Goal: Complete Application Form: Complete application form

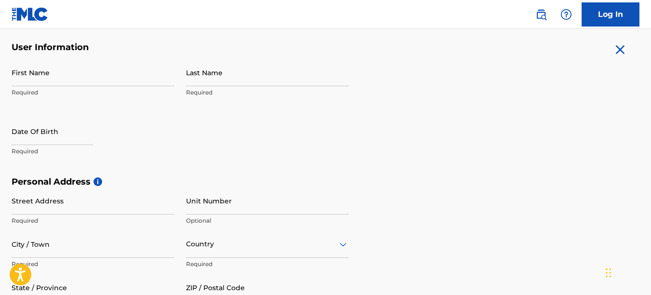
scroll to position [170, 0]
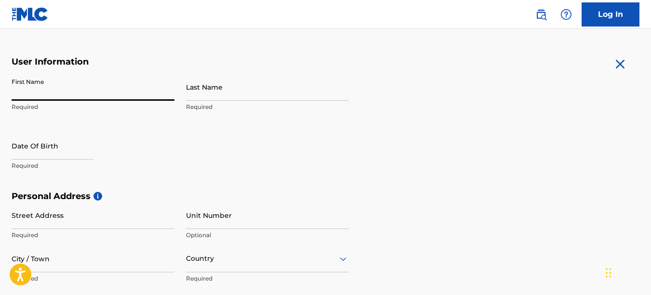
drag, startPoint x: 71, startPoint y: 90, endPoint x: 82, endPoint y: 93, distance: 11.3
click at [71, 90] on input "First Name" at bounding box center [93, 86] width 163 height 27
type input "[PERSON_NAME]"
type input "[STREET_ADDRESS][PERSON_NAME]"
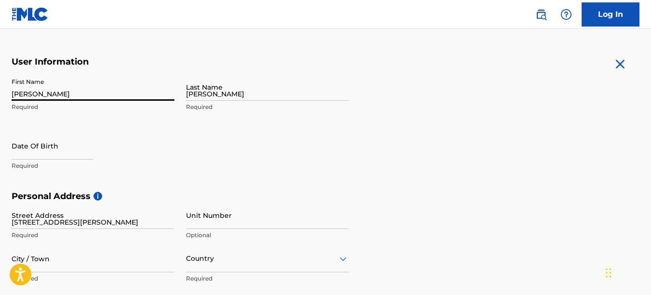
type input "Milford"
type input "[GEOGRAPHIC_DATA]"
type input "DE"
type input "19963"
type input "1"
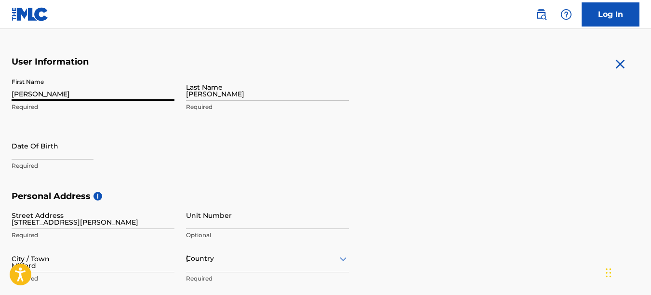
type input "302"
type input "8583837"
type input "[EMAIL_ADDRESS][DOMAIN_NAME]"
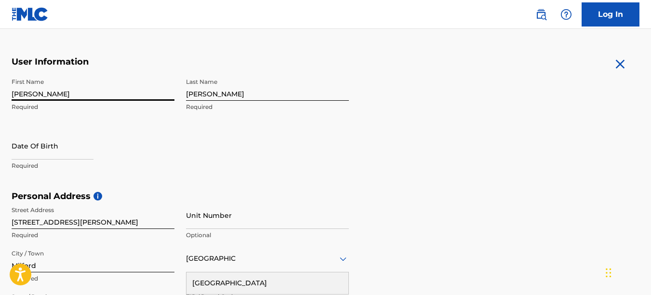
scroll to position [397, 0]
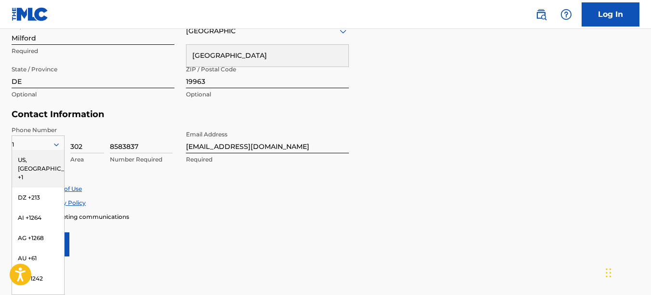
click at [209, 217] on div "Enroll in marketing communications" at bounding box center [326, 217] width 628 height 8
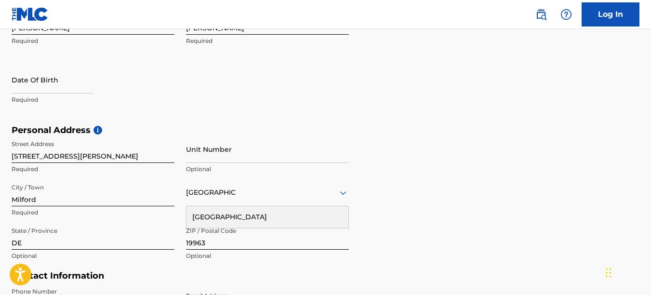
scroll to position [204, 0]
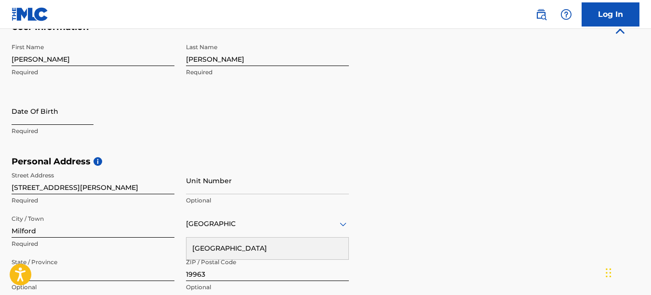
select select "8"
select select "2025"
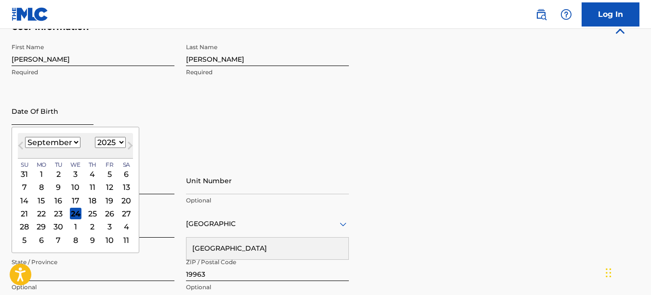
drag, startPoint x: 61, startPoint y: 115, endPoint x: 67, endPoint y: 117, distance: 5.6
click at [61, 115] on input "text" at bounding box center [53, 110] width 82 height 27
click at [94, 110] on input "[DATE]" at bounding box center [53, 110] width 82 height 27
type input "[DATE]"
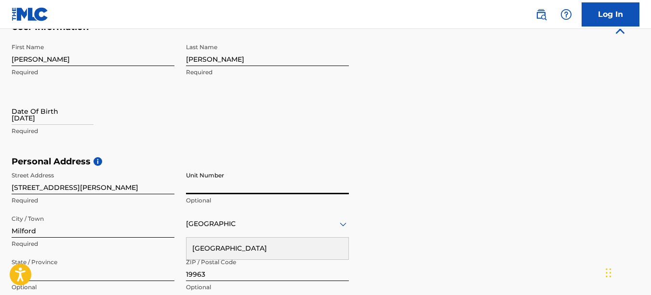
drag, startPoint x: 205, startPoint y: 179, endPoint x: 206, endPoint y: 149, distance: 29.4
click at [205, 178] on input "Unit Number" at bounding box center [267, 180] width 163 height 27
select select "8"
select select "2025"
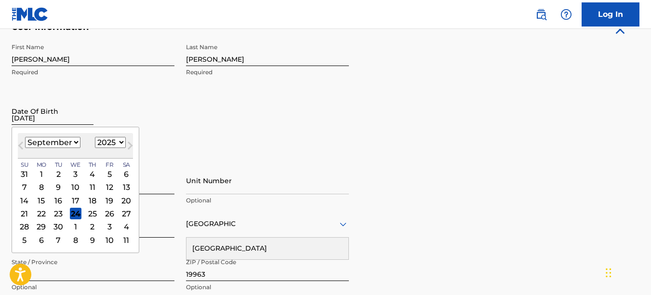
click at [65, 122] on input "[DATE]" at bounding box center [53, 110] width 82 height 27
type input "[DATE]"
click at [90, 109] on input "[DATE]" at bounding box center [53, 110] width 82 height 27
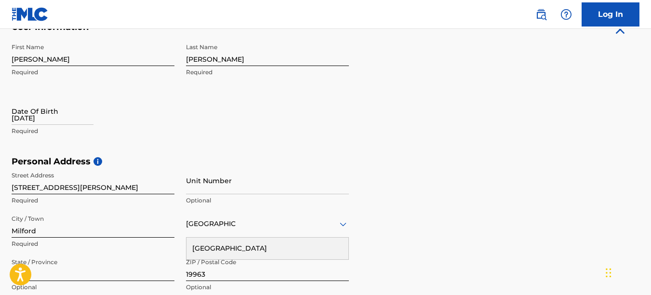
drag, startPoint x: 119, startPoint y: 117, endPoint x: 138, endPoint y: 120, distance: 19.6
click at [120, 117] on div "Date Of Birth [DEMOGRAPHIC_DATA] Required" at bounding box center [93, 118] width 163 height 43
click at [59, 119] on input "[DATE]" at bounding box center [53, 110] width 82 height 27
select select "8"
select select "2025"
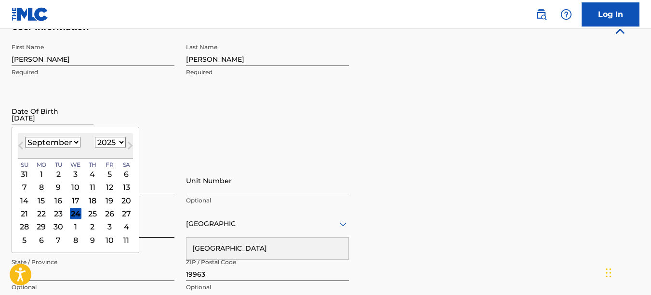
click at [26, 156] on div "[DATE] January February March April May June July August September October Nove…" at bounding box center [75, 146] width 115 height 26
click at [75, 143] on select "January February March April May June July August September October November De…" at bounding box center [52, 142] width 55 height 11
select select "7"
click at [25, 137] on select "January February March April May June July August September October November De…" at bounding box center [52, 142] width 55 height 11
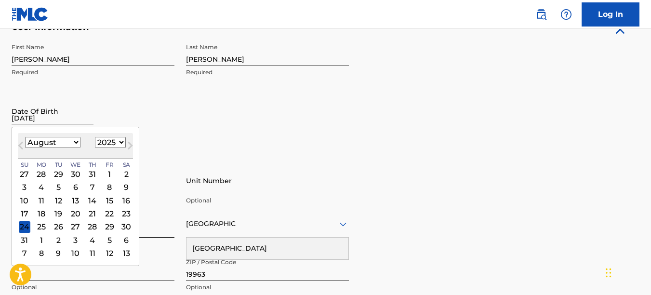
click at [121, 143] on select "1899 1900 1901 1902 1903 1904 1905 1906 1907 1908 1909 1910 1911 1912 1913 1914…" at bounding box center [110, 142] width 31 height 11
select select "1982"
click at [95, 137] on select "1899 1900 1901 1902 1903 1904 1905 1906 1907 1908 1909 1910 1911 1912 1913 1914…" at bounding box center [110, 142] width 31 height 11
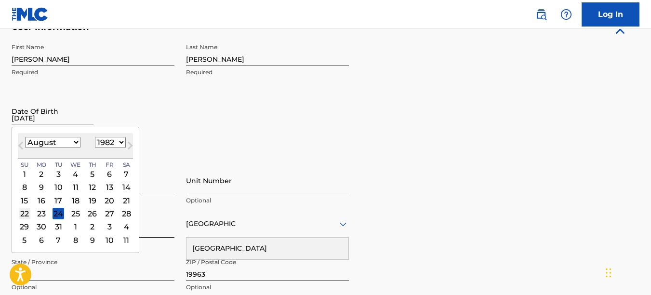
click at [26, 209] on div "22" at bounding box center [25, 214] width 12 height 12
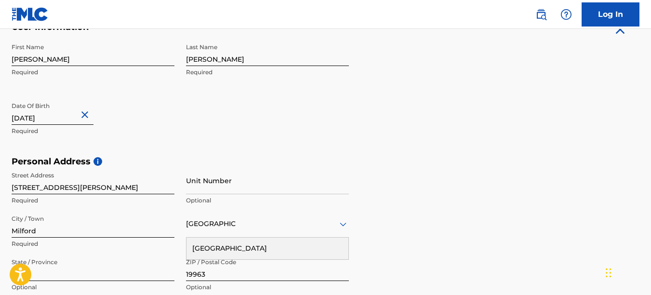
click at [208, 128] on div "First Name [PERSON_NAME] Required Last Name [PERSON_NAME] Required Date Of Birt…" at bounding box center [181, 98] width 338 height 118
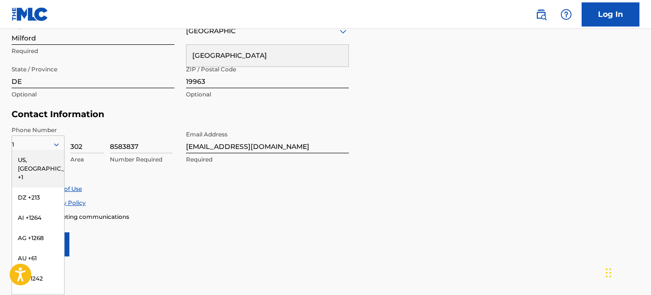
scroll to position [446, 0]
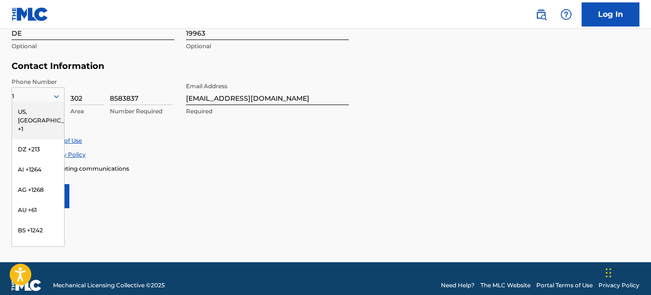
click at [25, 111] on div "US, [GEOGRAPHIC_DATA] +1" at bounding box center [38, 121] width 52 height 38
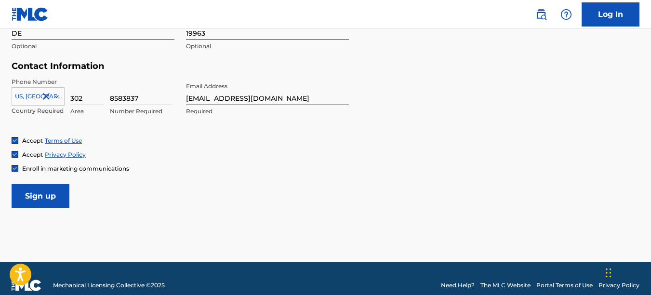
click at [191, 158] on div "Accept Privacy Policy" at bounding box center [326, 154] width 628 height 8
click at [16, 169] on img at bounding box center [15, 168] width 6 height 6
click at [35, 193] on input "Sign up" at bounding box center [41, 196] width 58 height 24
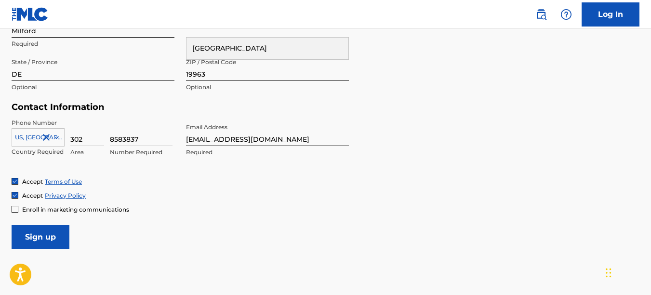
scroll to position [459, 0]
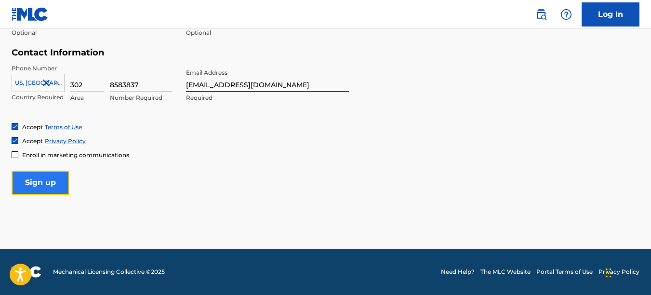
click at [42, 182] on input "Sign up" at bounding box center [41, 183] width 58 height 24
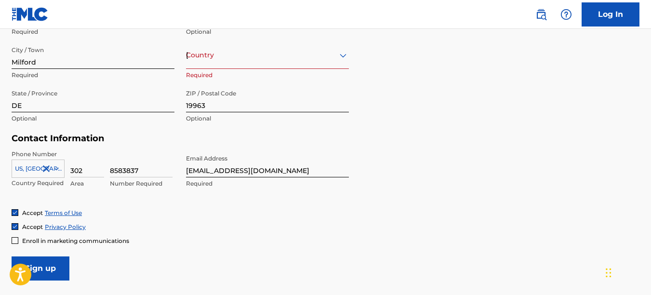
scroll to position [377, 0]
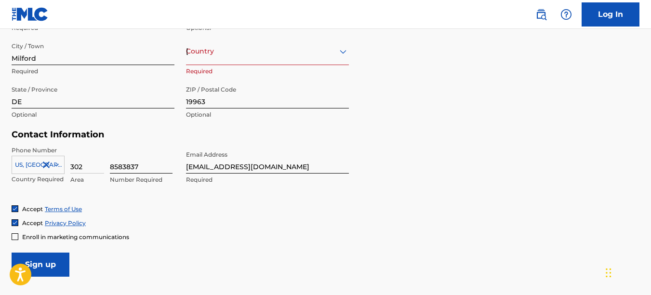
click at [123, 166] on input "8583837" at bounding box center [141, 159] width 63 height 27
click at [177, 223] on div "Accept Privacy Policy" at bounding box center [326, 223] width 628 height 8
click at [126, 165] on input "858-3837" at bounding box center [141, 159] width 63 height 27
type input "8583837"
click at [163, 181] on p "Number Required" at bounding box center [141, 180] width 63 height 9
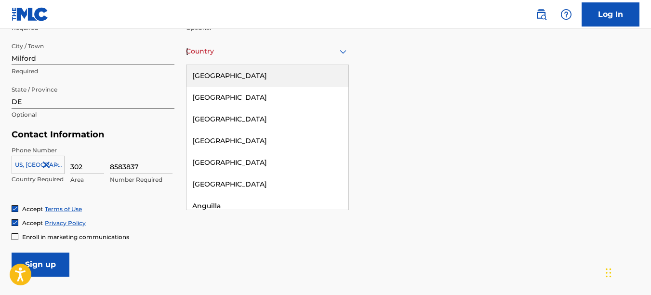
click at [283, 59] on div "Country [GEOGRAPHIC_DATA]" at bounding box center [267, 51] width 163 height 27
click at [264, 75] on div "[GEOGRAPHIC_DATA]" at bounding box center [268, 76] width 162 height 22
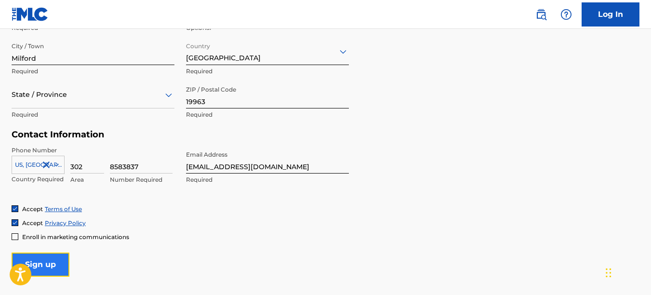
click at [51, 267] on input "Sign up" at bounding box center [41, 265] width 58 height 24
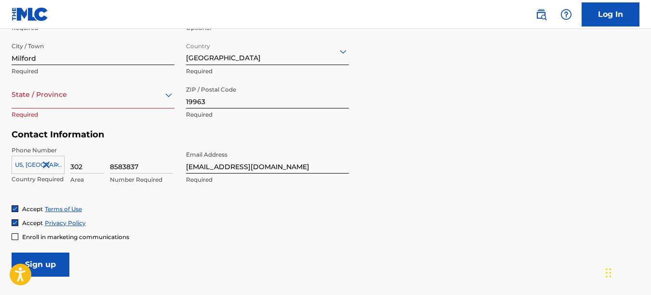
click at [57, 106] on div "State / Province" at bounding box center [93, 94] width 163 height 27
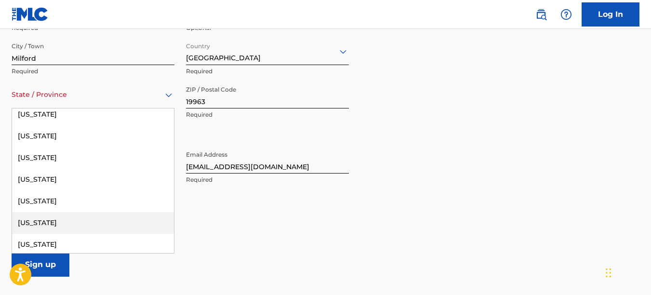
scroll to position [96, 0]
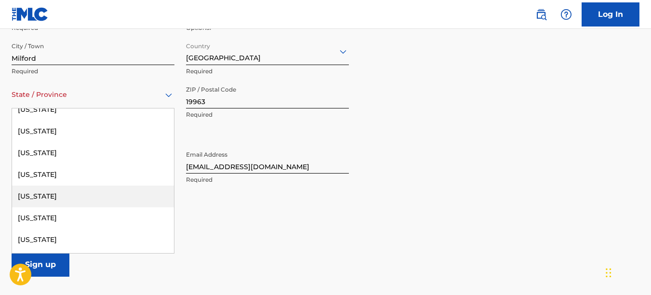
click at [45, 195] on div "[US_STATE]" at bounding box center [93, 197] width 162 height 22
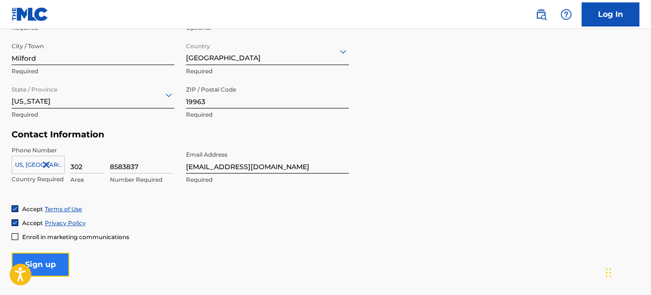
click at [54, 259] on input "Sign up" at bounding box center [41, 265] width 58 height 24
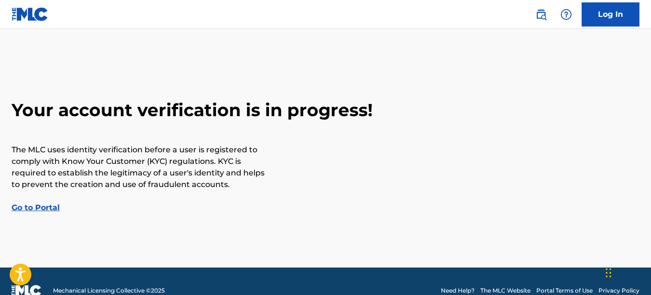
click at [46, 208] on link "Go to Portal" at bounding box center [36, 207] width 48 height 9
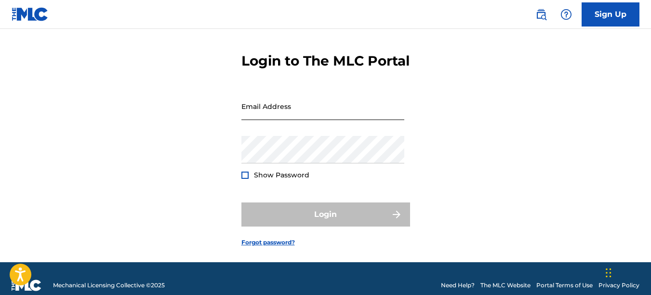
scroll to position [48, 0]
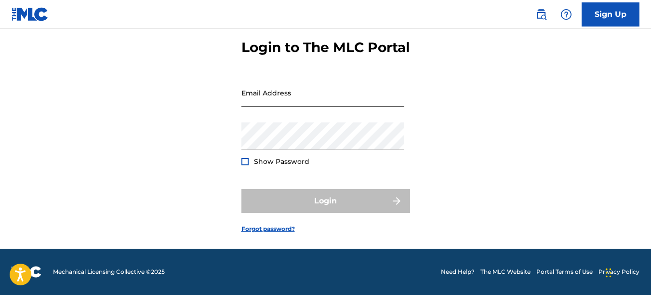
click at [278, 107] on input "Email Address" at bounding box center [323, 92] width 163 height 27
type input "[EMAIL_ADDRESS][DOMAIN_NAME]"
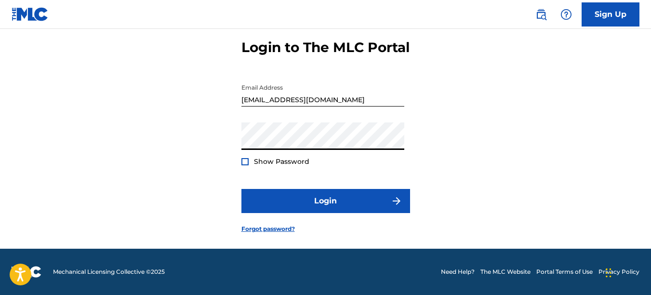
click at [242, 189] on button "Login" at bounding box center [326, 201] width 169 height 24
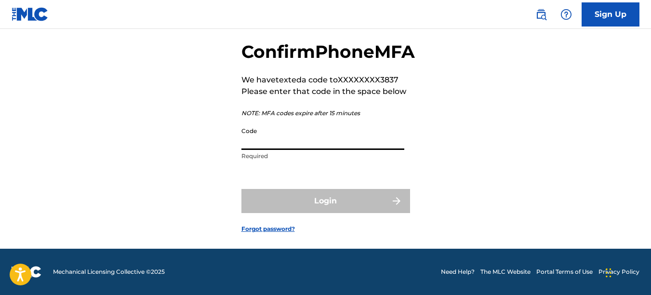
click at [275, 150] on input "Code" at bounding box center [323, 135] width 163 height 27
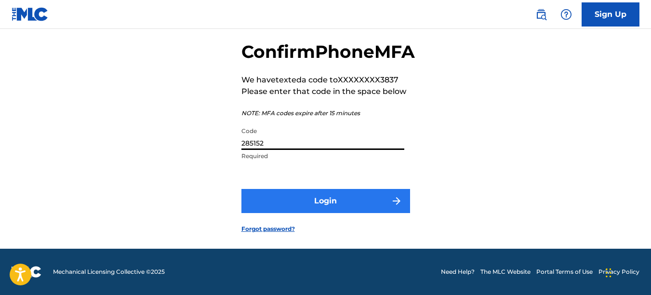
type input "285152"
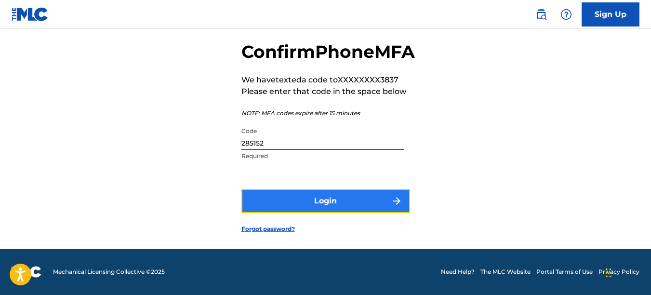
click at [308, 209] on button "Login" at bounding box center [326, 201] width 169 height 24
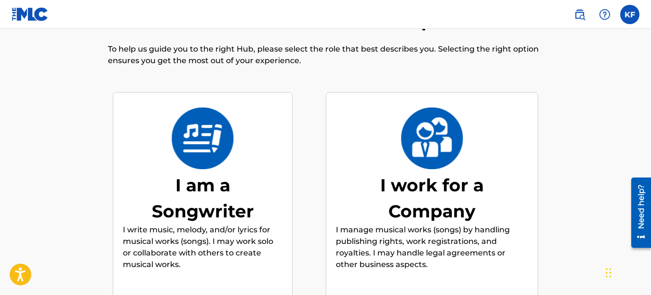
click at [226, 220] on div "I am a Songwriter" at bounding box center [203, 198] width 145 height 52
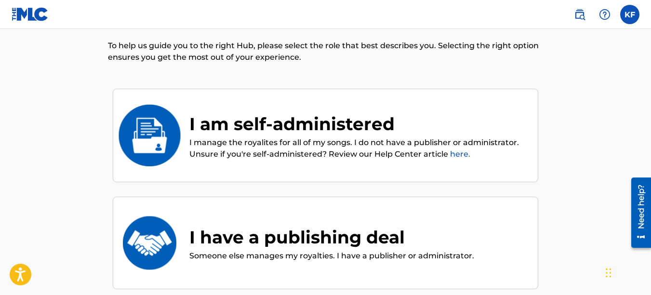
scroll to position [43, 0]
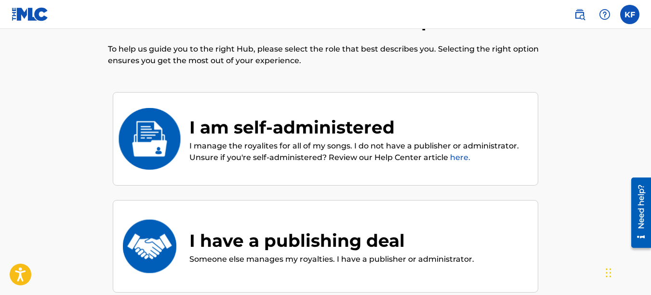
click at [156, 131] on img at bounding box center [149, 139] width 63 height 62
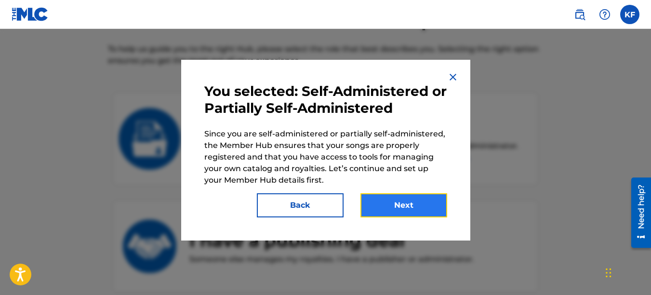
click at [413, 213] on button "Next" at bounding box center [404, 205] width 87 height 24
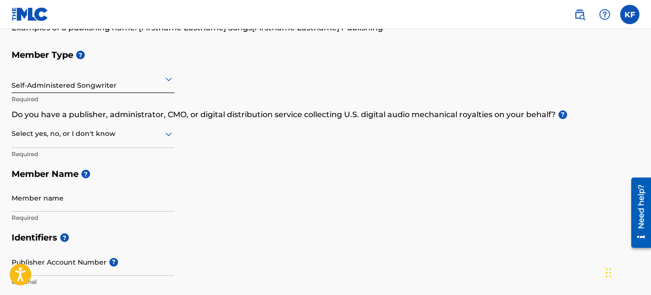
scroll to position [96, 0]
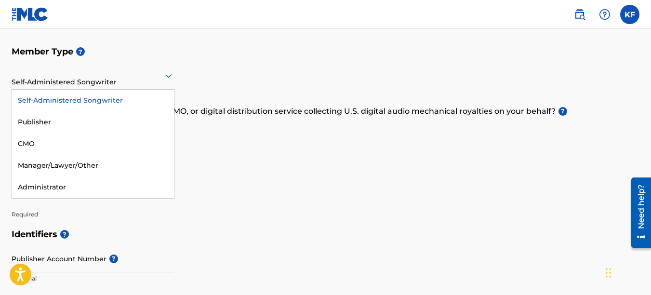
click at [169, 75] on icon at bounding box center [169, 76] width 12 height 12
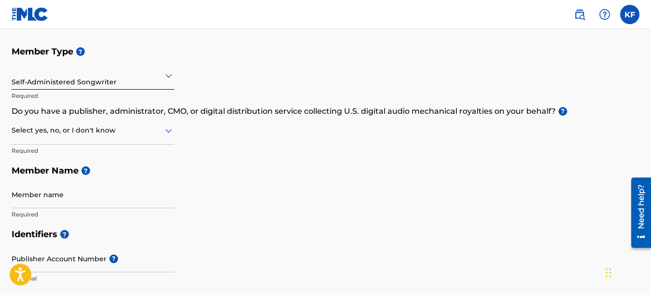
click at [196, 95] on div "Member Type ? Self-Administered Songwriter Required Do you have a publisher, ad…" at bounding box center [326, 132] width 628 height 183
click at [166, 133] on icon at bounding box center [169, 131] width 12 height 12
click at [70, 199] on div "I don't know" at bounding box center [93, 199] width 162 height 22
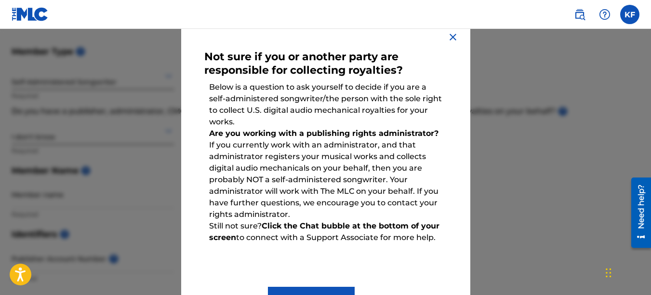
scroll to position [31, 0]
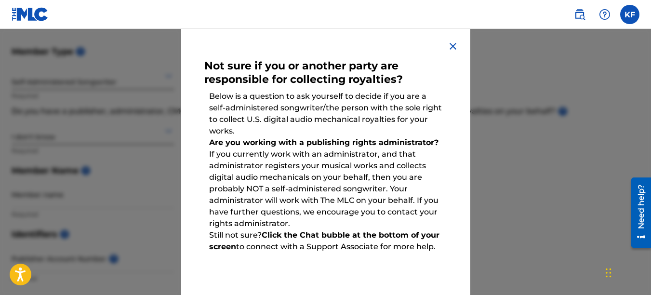
click at [455, 48] on img at bounding box center [453, 47] width 12 height 12
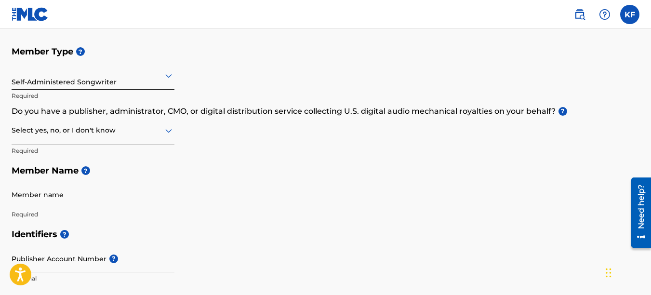
click at [167, 128] on icon at bounding box center [169, 131] width 12 height 12
click at [48, 176] on div "No" at bounding box center [93, 177] width 162 height 22
click at [164, 77] on icon at bounding box center [169, 76] width 12 height 12
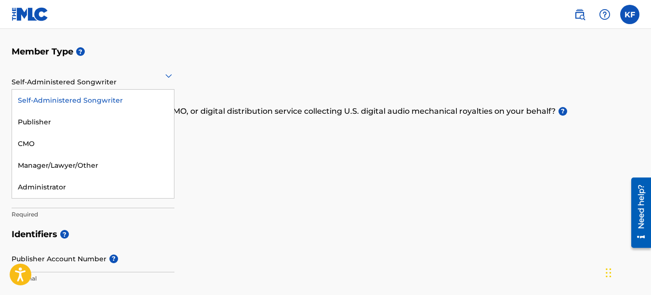
click at [87, 102] on div "Self-Administered Songwriter" at bounding box center [93, 101] width 162 height 22
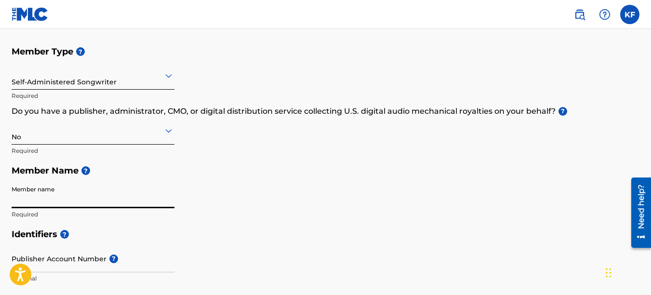
click at [61, 201] on input "Member name" at bounding box center [93, 194] width 163 height 27
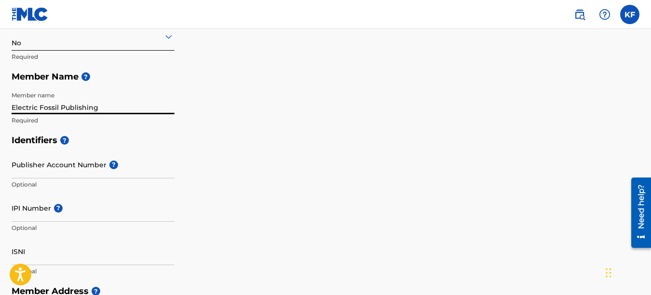
scroll to position [193, 0]
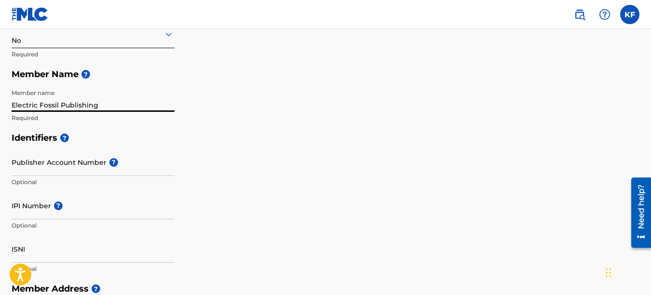
type input "Electric Fossil Publishing"
click at [76, 215] on input "IPI Number ?" at bounding box center [93, 205] width 163 height 27
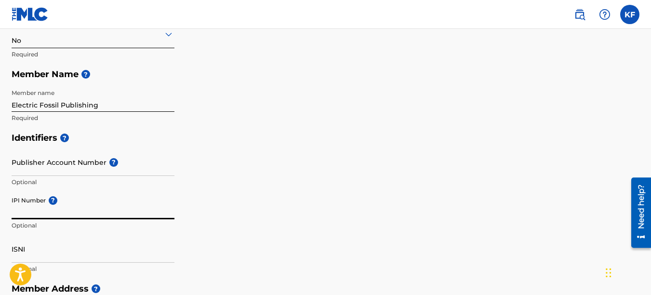
paste input "1066966322"
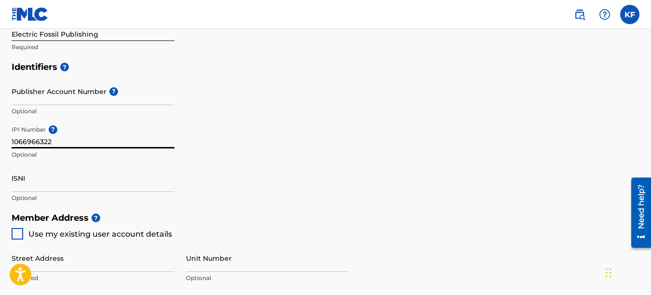
scroll to position [289, 0]
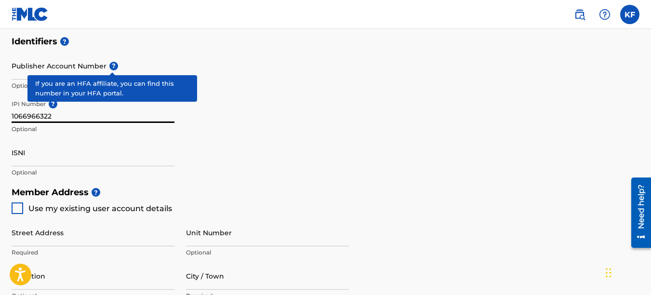
type input "1066966322"
click at [112, 64] on span "?" at bounding box center [113, 66] width 9 height 9
click at [112, 64] on input "Publisher Account Number ?" at bounding box center [93, 65] width 163 height 27
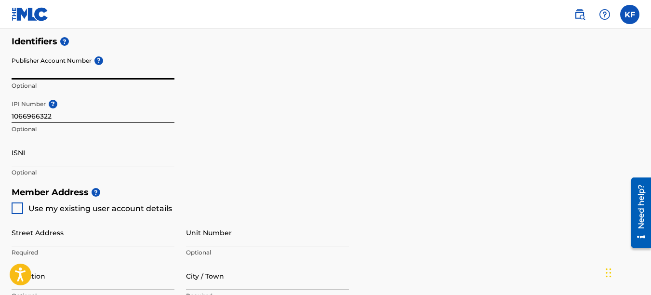
click at [240, 130] on div "Identifiers ? Publisher Account Number ? Optional IPI Number ? 1066966322 Optio…" at bounding box center [326, 106] width 628 height 151
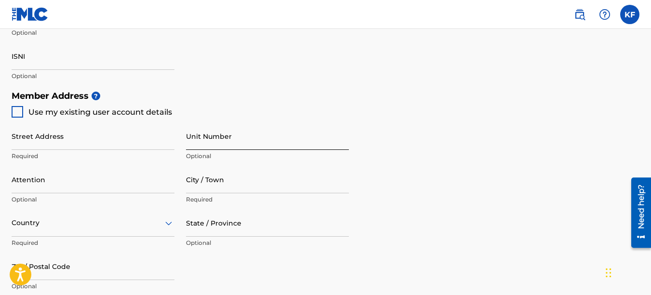
scroll to position [434, 0]
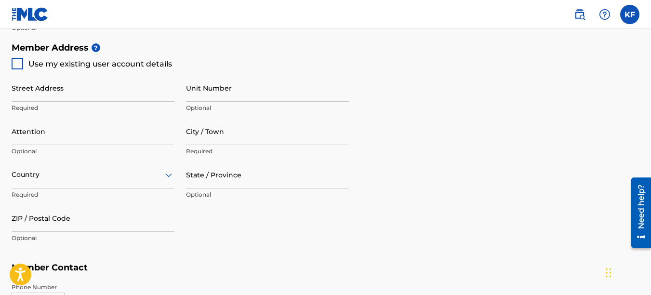
click at [16, 61] on div at bounding box center [18, 64] width 12 height 12
type input "[STREET_ADDRESS][PERSON_NAME]"
type input "Milford"
type input "19963"
type input "302"
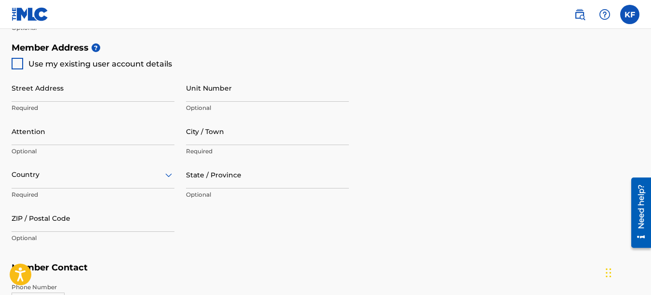
type input "8583837"
type input "[EMAIL_ADDRESS][DOMAIN_NAME]"
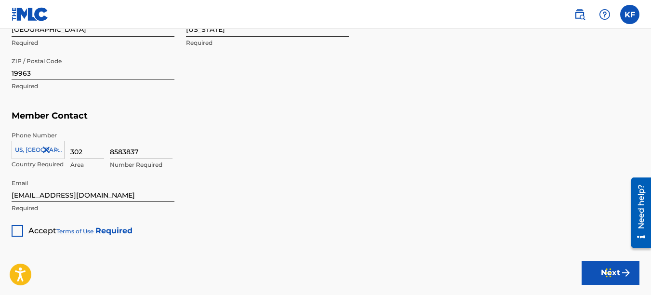
scroll to position [627, 0]
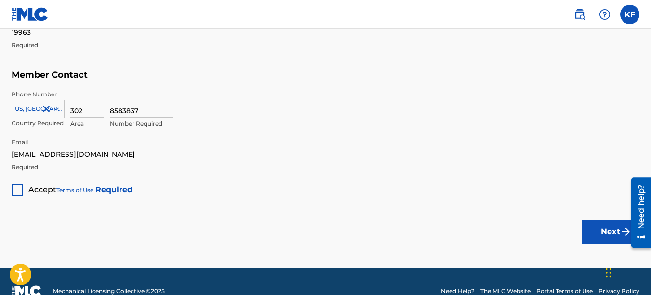
click at [20, 187] on div at bounding box center [18, 190] width 12 height 12
click at [589, 230] on button "Next" at bounding box center [611, 232] width 58 height 24
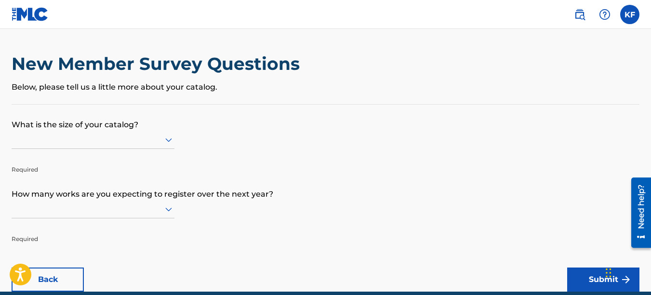
click at [163, 138] on icon at bounding box center [169, 140] width 12 height 12
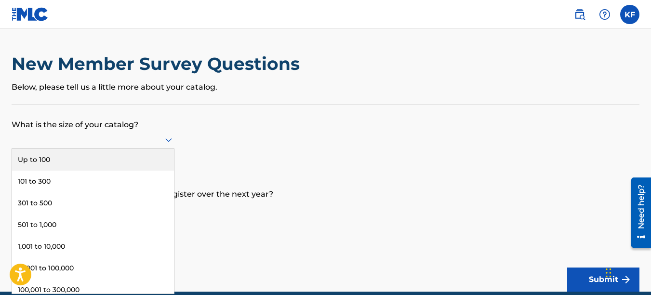
click at [117, 157] on div "Up to 100" at bounding box center [93, 160] width 162 height 22
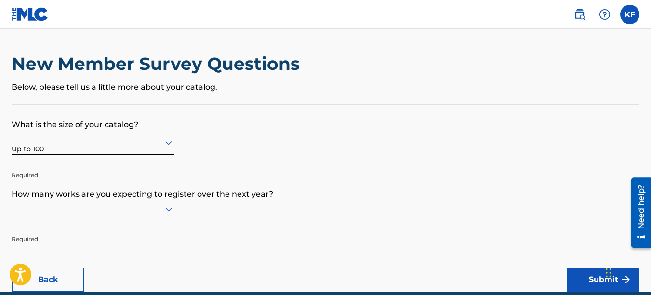
click at [229, 127] on p "What is the size of your catalog?" at bounding box center [326, 118] width 628 height 26
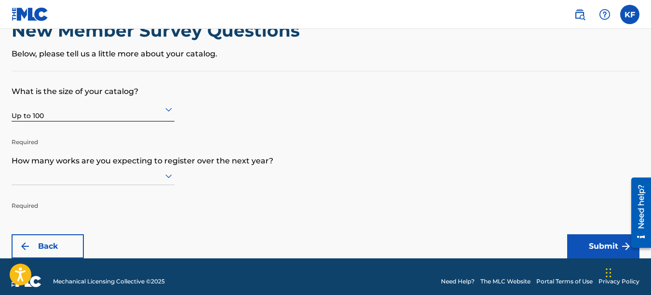
scroll to position [43, 0]
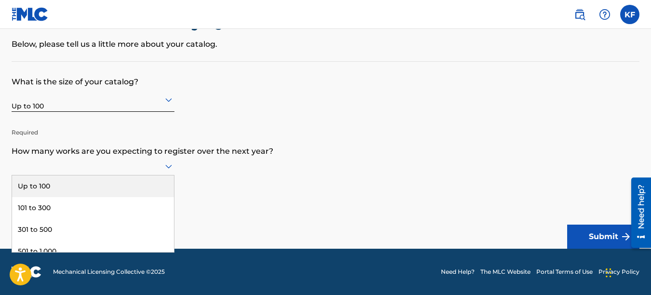
click at [166, 165] on icon at bounding box center [168, 167] width 7 height 4
click at [128, 184] on div "Up to 100" at bounding box center [93, 187] width 162 height 22
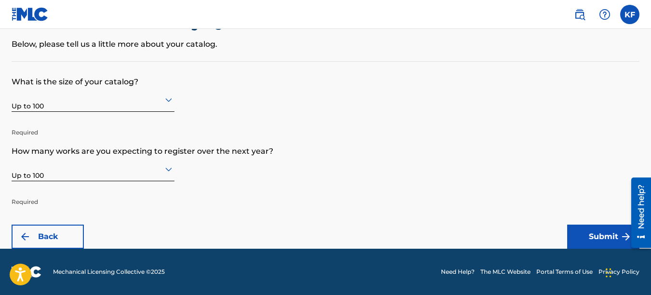
click at [204, 168] on form "What is the size of your catalog? Up to 100 Required How many works are you exp…" at bounding box center [326, 155] width 628 height 187
click at [605, 239] on button "Submit" at bounding box center [603, 237] width 72 height 24
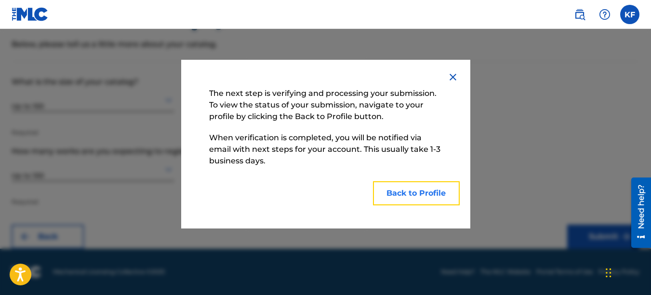
click at [403, 196] on button "Back to Profile" at bounding box center [416, 193] width 87 height 24
